Goal: Task Accomplishment & Management: Manage account settings

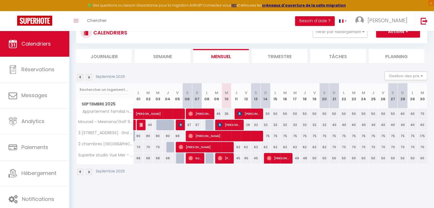
click at [405, 70] on section "Septembre 2025 Gestion des prix Nb Nuits minimum Règles Disponibilité Septembre…" at bounding box center [251, 123] width 351 height 115
click at [419, 81] on div "Gestion des prix Nb Nuits minimum Règles Disponibilité" at bounding box center [404, 77] width 46 height 11
click at [421, 76] on button "Gestion des prix" at bounding box center [406, 76] width 43 height 9
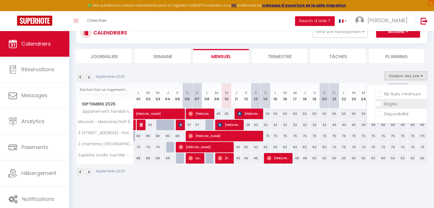
click at [385, 104] on input "Règles" at bounding box center [400, 104] width 51 height 6
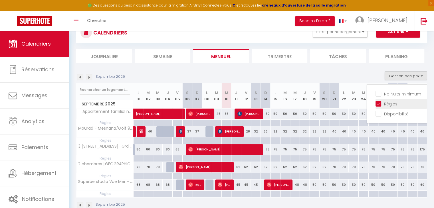
click at [385, 104] on input "Règles" at bounding box center [400, 104] width 51 height 6
checkbox input "false"
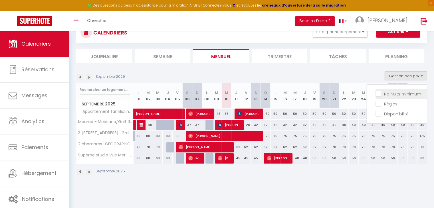
click at [388, 92] on input "Nb Nuits minimum" at bounding box center [400, 94] width 51 height 6
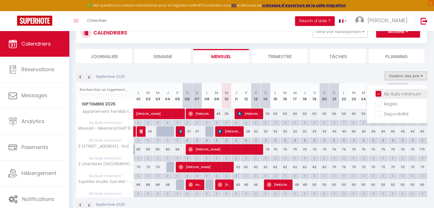
click at [388, 92] on input "Nb Nuits minimum" at bounding box center [400, 94] width 51 height 6
checkbox input "false"
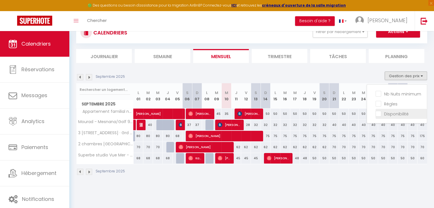
click at [389, 112] on input "Disponibilité" at bounding box center [400, 114] width 51 height 6
checkbox input "true"
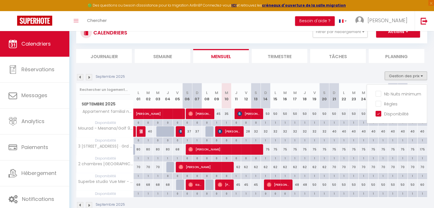
click at [255, 158] on div "0" at bounding box center [255, 157] width 9 height 5
select select
type input "[DATE]"
type input "Dim 14 Septembre 2025"
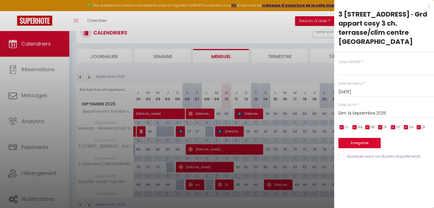
click at [273, 91] on div at bounding box center [217, 104] width 434 height 208
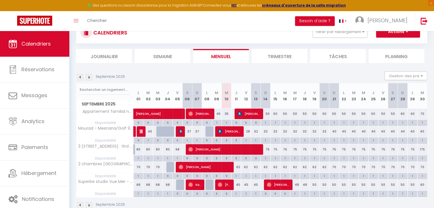
click at [268, 123] on div "1" at bounding box center [265, 122] width 9 height 5
select select "1"
type input "Dim 14 Septembre 2025"
type input "Lun 15 Septembre 2025"
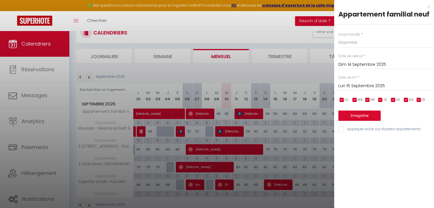
click at [292, 68] on div at bounding box center [217, 104] width 434 height 208
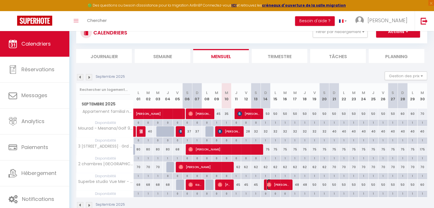
click at [277, 186] on span "[PERSON_NAME]" at bounding box center [278, 184] width 23 height 11
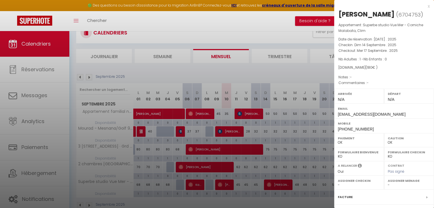
click at [223, 187] on div at bounding box center [217, 104] width 434 height 208
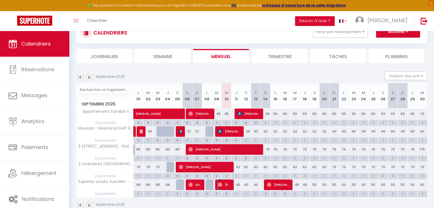
click at [223, 187] on span "[PERSON_NAME]" at bounding box center [224, 184] width 13 height 11
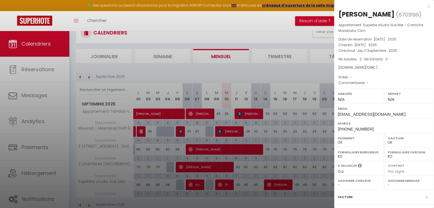
click at [223, 187] on div at bounding box center [217, 104] width 434 height 208
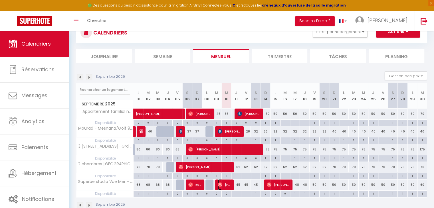
click at [223, 187] on span "[PERSON_NAME]" at bounding box center [224, 184] width 13 height 11
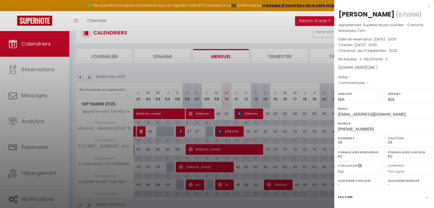
click at [223, 187] on div at bounding box center [217, 104] width 434 height 208
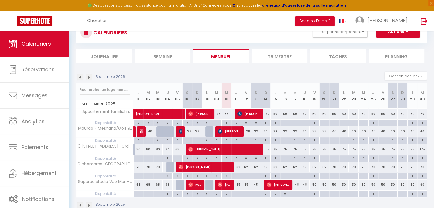
click at [195, 191] on div "0" at bounding box center [196, 193] width 9 height 5
select select
type input "Dim 07 Septembre 2025"
type input "Lun 08 Septembre 2025"
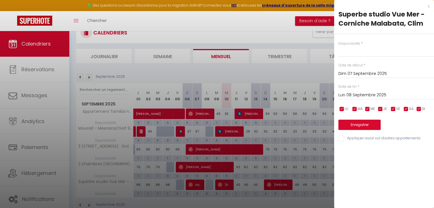
click at [194, 186] on div at bounding box center [217, 104] width 434 height 208
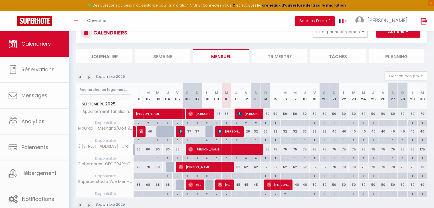
click at [194, 186] on body "🟢 Des questions ou besoin d'assistance pour la migration AirBnB? Connectez-vous…" at bounding box center [217, 116] width 434 height 212
click at [194, 186] on span "Kaouthar El Amrani" at bounding box center [194, 184] width 13 height 11
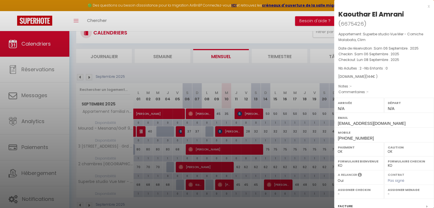
click at [293, 136] on div at bounding box center [217, 104] width 434 height 208
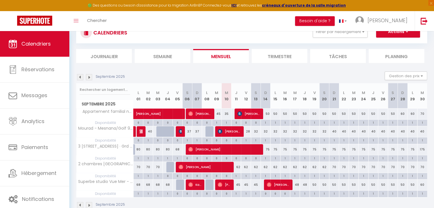
click at [269, 113] on div "50" at bounding box center [266, 114] width 10 height 11
type input "50"
type input "Dim 14 Septembre 2025"
type input "Lun 15 Septembre 2025"
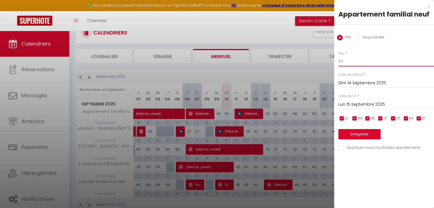
click at [345, 62] on input "50" at bounding box center [386, 61] width 96 height 10
type input "45"
click at [369, 103] on input "Lun 15 Septembre 2025" at bounding box center [386, 104] width 96 height 7
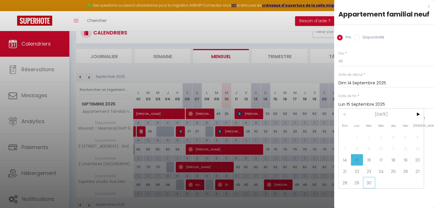
click at [370, 177] on span "30" at bounding box center [369, 182] width 12 height 11
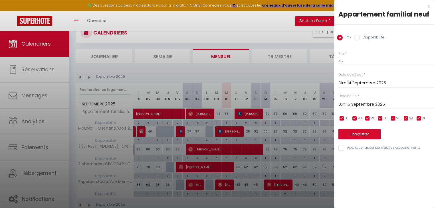
type input "[DATE]"
click at [353, 135] on button "Enregistrer" at bounding box center [359, 134] width 42 height 10
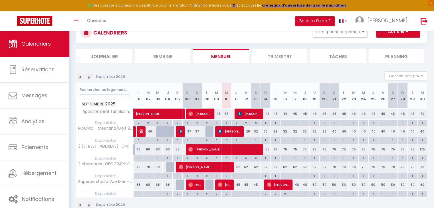
click at [90, 78] on img at bounding box center [89, 77] width 6 height 6
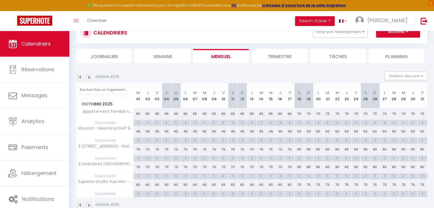
click at [82, 78] on img at bounding box center [80, 77] width 6 height 6
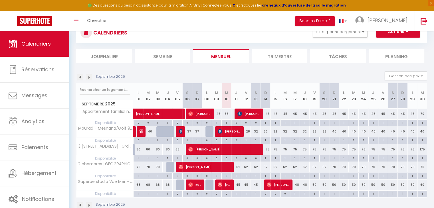
click at [422, 113] on div "70" at bounding box center [422, 114] width 10 height 11
type input "70"
type input "[DATE]"
type input "Mer 01 Octobre 2025"
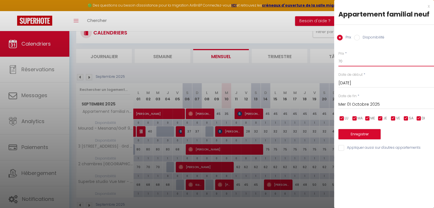
click at [364, 62] on input "70" at bounding box center [386, 61] width 96 height 10
type input "55"
click at [369, 102] on input "Mer 01 Octobre 2025" at bounding box center [386, 104] width 96 height 7
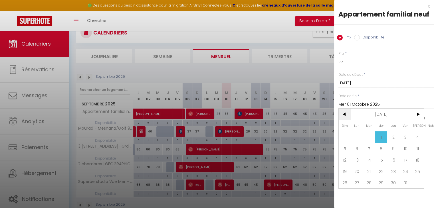
click at [343, 109] on span "<" at bounding box center [345, 114] width 12 height 11
click at [366, 183] on span "30" at bounding box center [369, 182] width 12 height 11
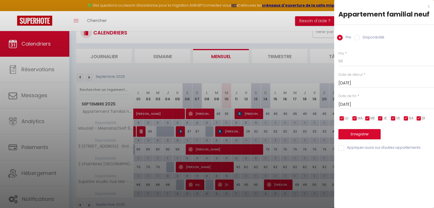
click at [362, 85] on input "[DATE]" at bounding box center [386, 83] width 96 height 7
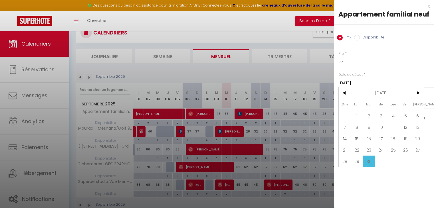
click at [369, 160] on span "30" at bounding box center [369, 161] width 12 height 11
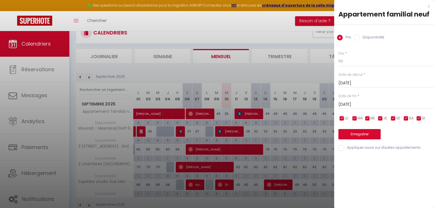
click at [389, 106] on input "[DATE]" at bounding box center [386, 104] width 96 height 7
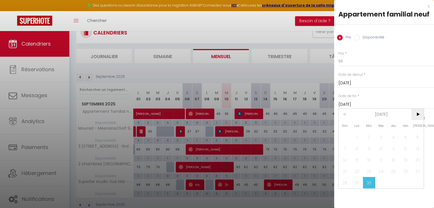
click at [417, 110] on span ">" at bounding box center [417, 114] width 12 height 11
click at [414, 161] on span "18" at bounding box center [417, 159] width 12 height 11
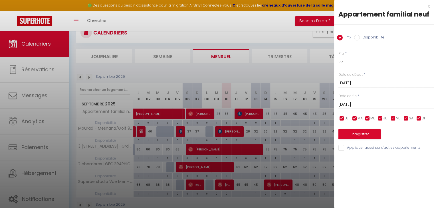
click at [363, 107] on input "[DATE]" at bounding box center [386, 104] width 96 height 7
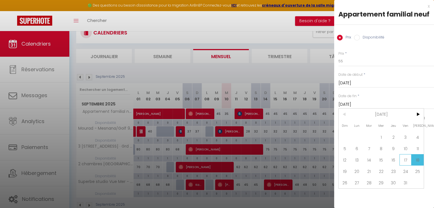
click at [405, 159] on span "17" at bounding box center [405, 159] width 12 height 11
type input "Ven 17 Octobre 2025"
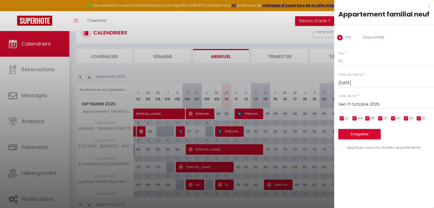
click at [345, 133] on button "Enregistrer" at bounding box center [359, 134] width 42 height 10
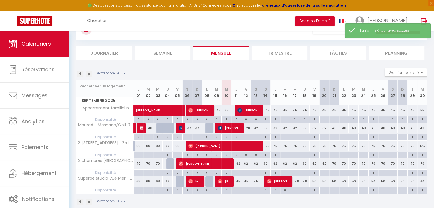
scroll to position [25, 0]
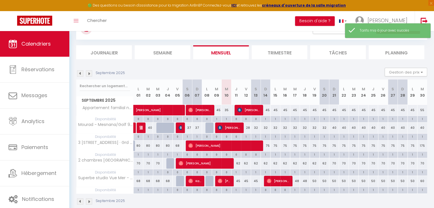
click at [91, 71] on img at bounding box center [89, 73] width 6 height 6
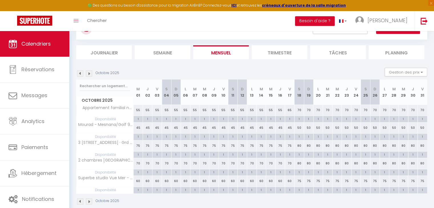
click at [78, 73] on img at bounding box center [80, 73] width 6 height 6
